Goal: Transaction & Acquisition: Purchase product/service

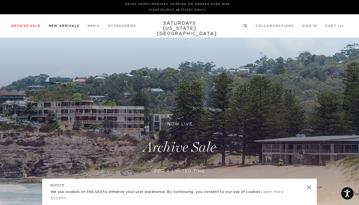
click at [66, 28] on li "New Arrivals" at bounding box center [64, 25] width 31 height 5
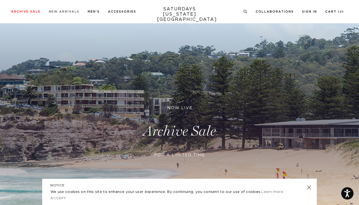
scroll to position [19, 0]
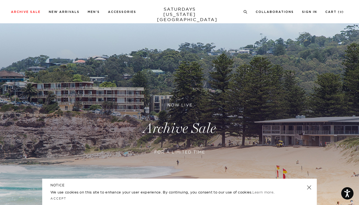
click at [60, 15] on div "Archive Sale Men's Tees Shirts Shorts Swim Knitwear Pants Sweats Women's" at bounding box center [179, 11] width 359 height 23
click at [302, 188] on div "NOTICE We use cookies on this site to enhance your user experience. By continui…" at bounding box center [179, 191] width 274 height 26
click at [311, 187] on link at bounding box center [309, 187] width 8 height 8
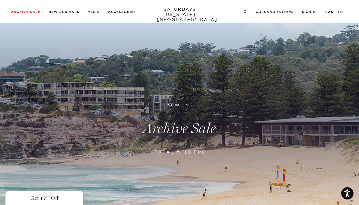
click at [92, 13] on div "Close dialog Be the first to know. Subscribe to emails and receive 15% off your…" at bounding box center [179, 102] width 359 height 205
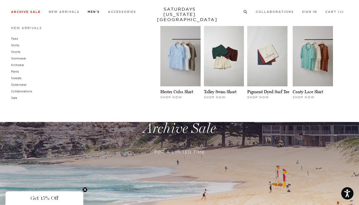
click at [93, 10] on link "Men's" at bounding box center [94, 11] width 12 height 3
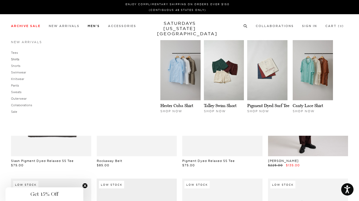
click at [14, 60] on link "Shirts" at bounding box center [15, 59] width 8 height 4
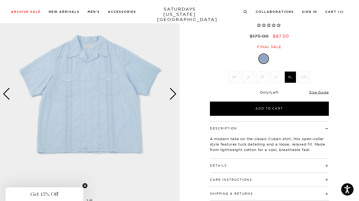
scroll to position [47, 0]
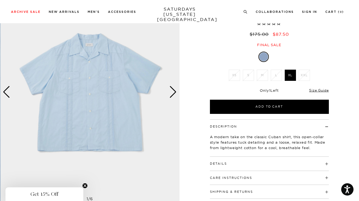
click at [99, 109] on img at bounding box center [90, 92] width 179 height 224
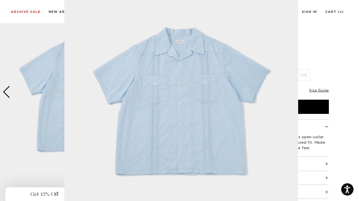
scroll to position [39, 0]
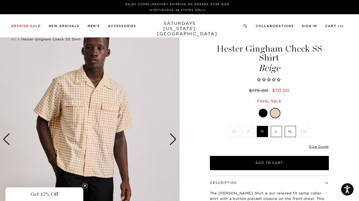
click at [174, 136] on div "Next slide" at bounding box center [172, 140] width 7 height 12
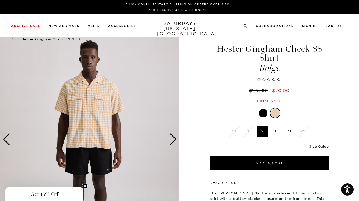
click at [174, 136] on div "Next slide" at bounding box center [172, 140] width 7 height 12
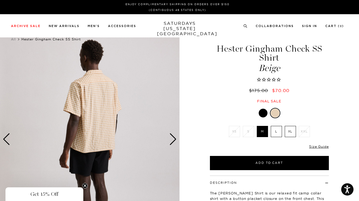
click at [174, 136] on div "Next slide" at bounding box center [172, 140] width 7 height 12
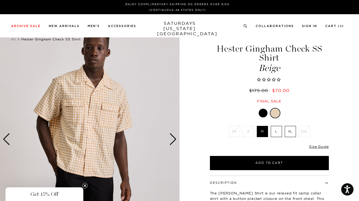
click at [174, 136] on div "Next slide" at bounding box center [172, 140] width 7 height 12
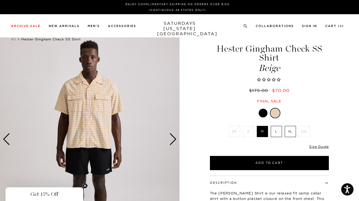
click at [174, 136] on div "Next slide" at bounding box center [172, 140] width 7 height 12
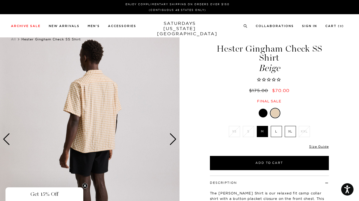
click at [174, 136] on div "Next slide" at bounding box center [172, 140] width 7 height 12
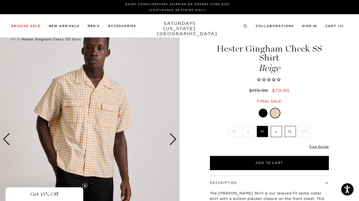
click at [174, 136] on div "Next slide" at bounding box center [172, 140] width 7 height 12
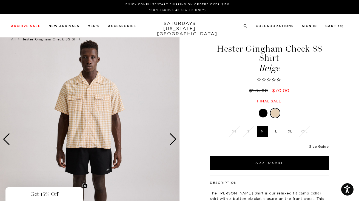
click at [174, 136] on div "Next slide" at bounding box center [172, 140] width 7 height 12
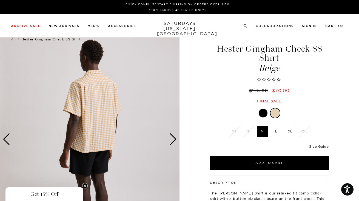
click at [174, 136] on div "Next slide" at bounding box center [172, 140] width 7 height 12
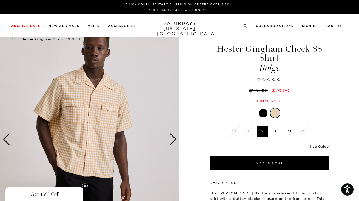
click at [174, 136] on div "Next slide" at bounding box center [172, 140] width 7 height 12
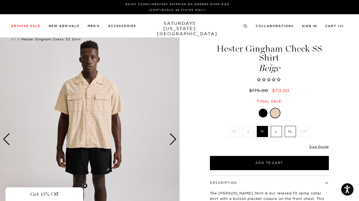
click at [174, 136] on div "Next slide" at bounding box center [172, 140] width 7 height 12
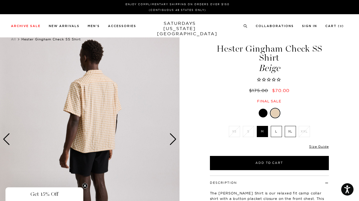
click at [174, 136] on div "Next slide" at bounding box center [172, 140] width 7 height 12
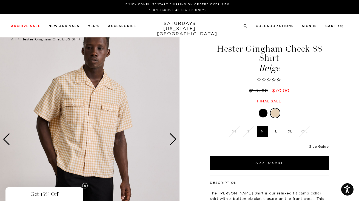
click at [85, 185] on circle "Close teaser" at bounding box center [84, 186] width 5 height 5
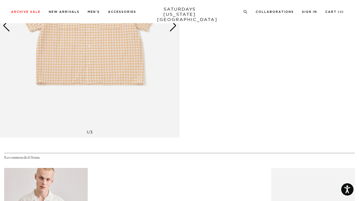
scroll to position [250, 0]
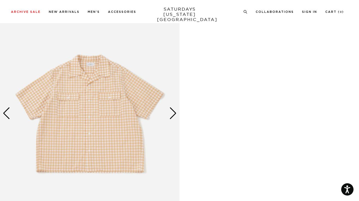
click at [100, 106] on img at bounding box center [89, 114] width 179 height 224
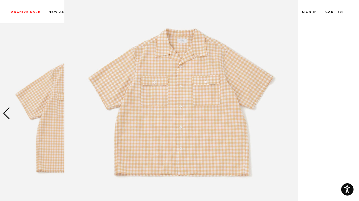
click at [151, 102] on img at bounding box center [181, 102] width 234 height 280
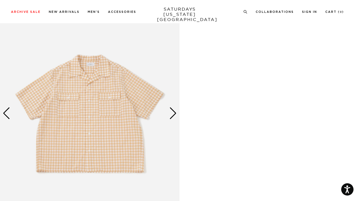
click at [151, 102] on img at bounding box center [89, 114] width 179 height 224
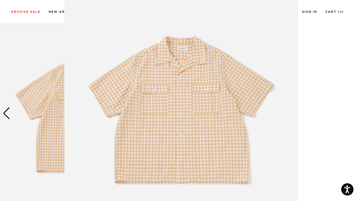
scroll to position [30, 0]
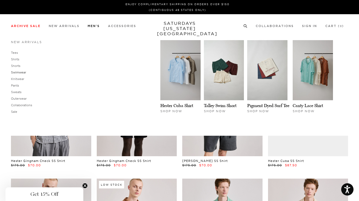
click at [19, 71] on link "Swimwear" at bounding box center [18, 73] width 15 height 4
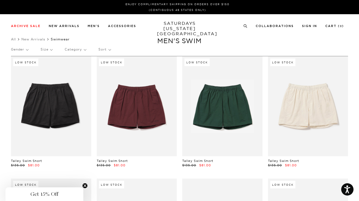
click at [358, 42] on div "All New Arrivals Swimwear Clear All Filters (0) Gender Size Category Sort" at bounding box center [179, 46] width 359 height 20
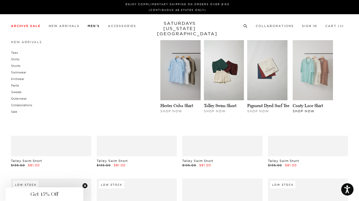
click at [312, 68] on img at bounding box center [312, 70] width 40 height 60
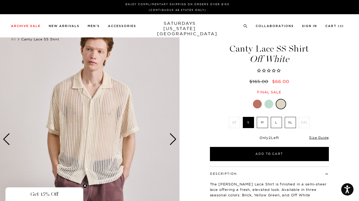
click at [266, 102] on div at bounding box center [268, 104] width 9 height 9
